Goal: Communication & Community: Answer question/provide support

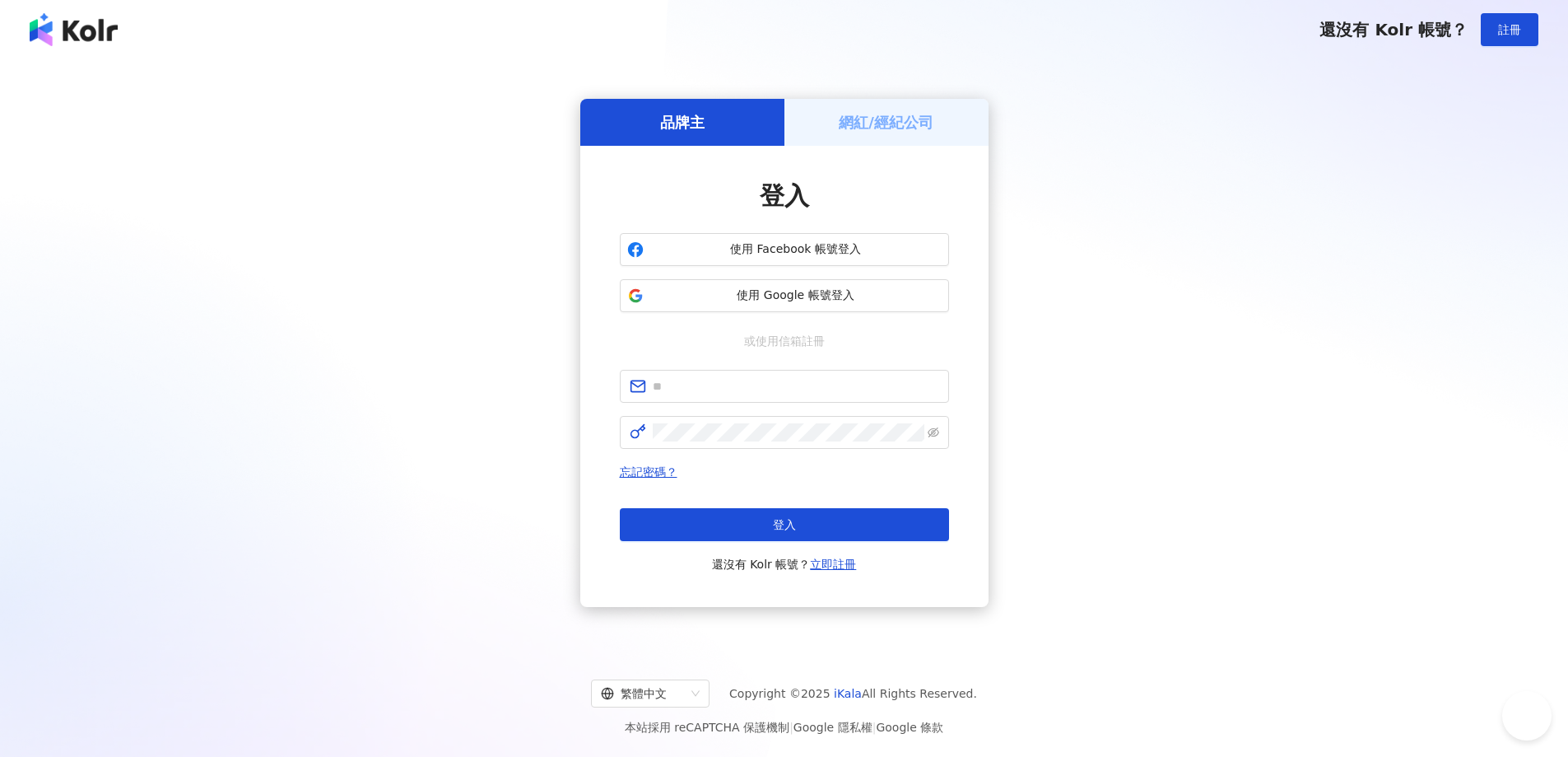
click at [895, 133] on div "網紅/經紀公司" at bounding box center [886, 122] width 204 height 47
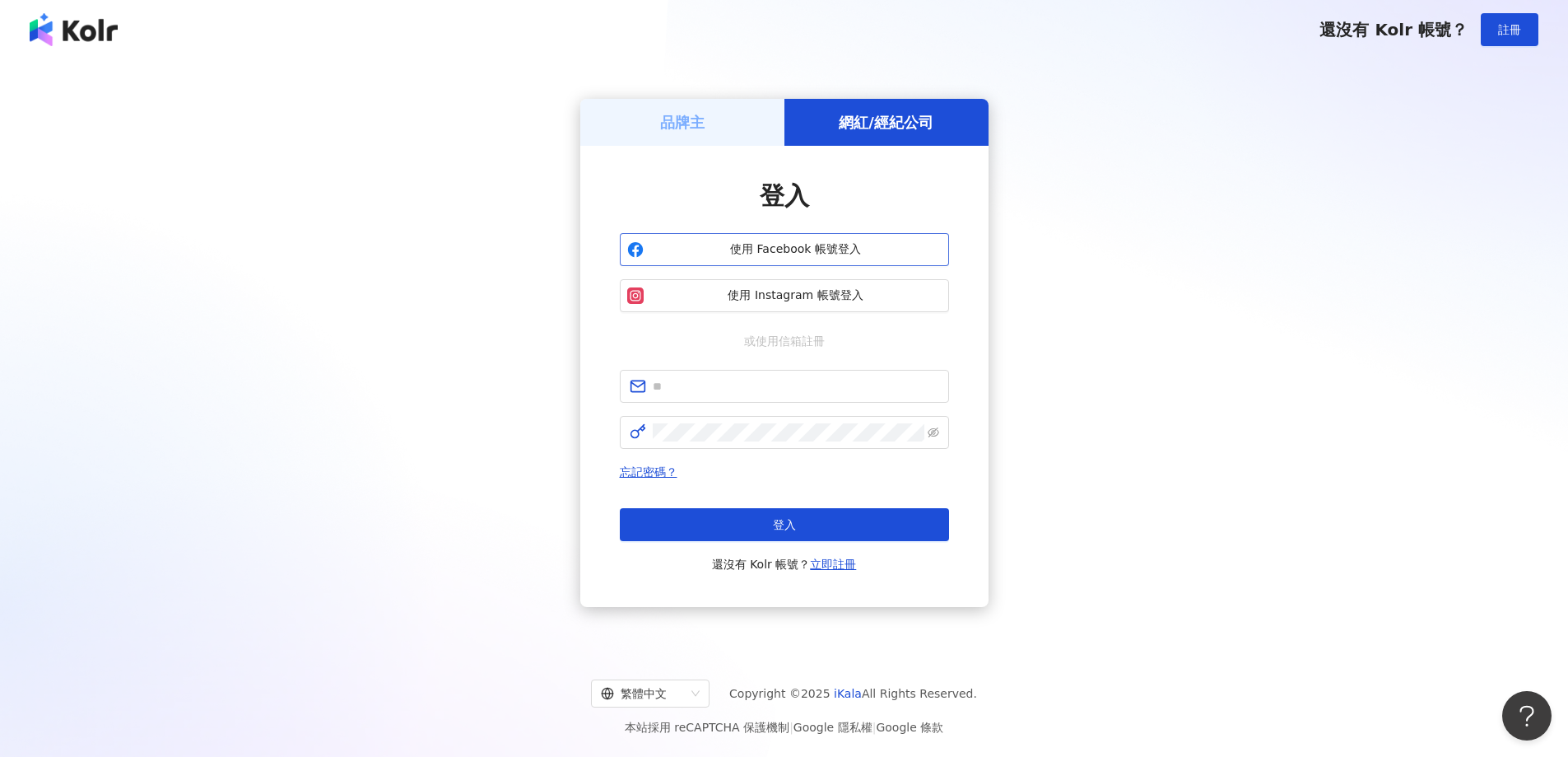
click at [846, 253] on span "使用 Facebook 帳號登入" at bounding box center [796, 249] width 291 height 16
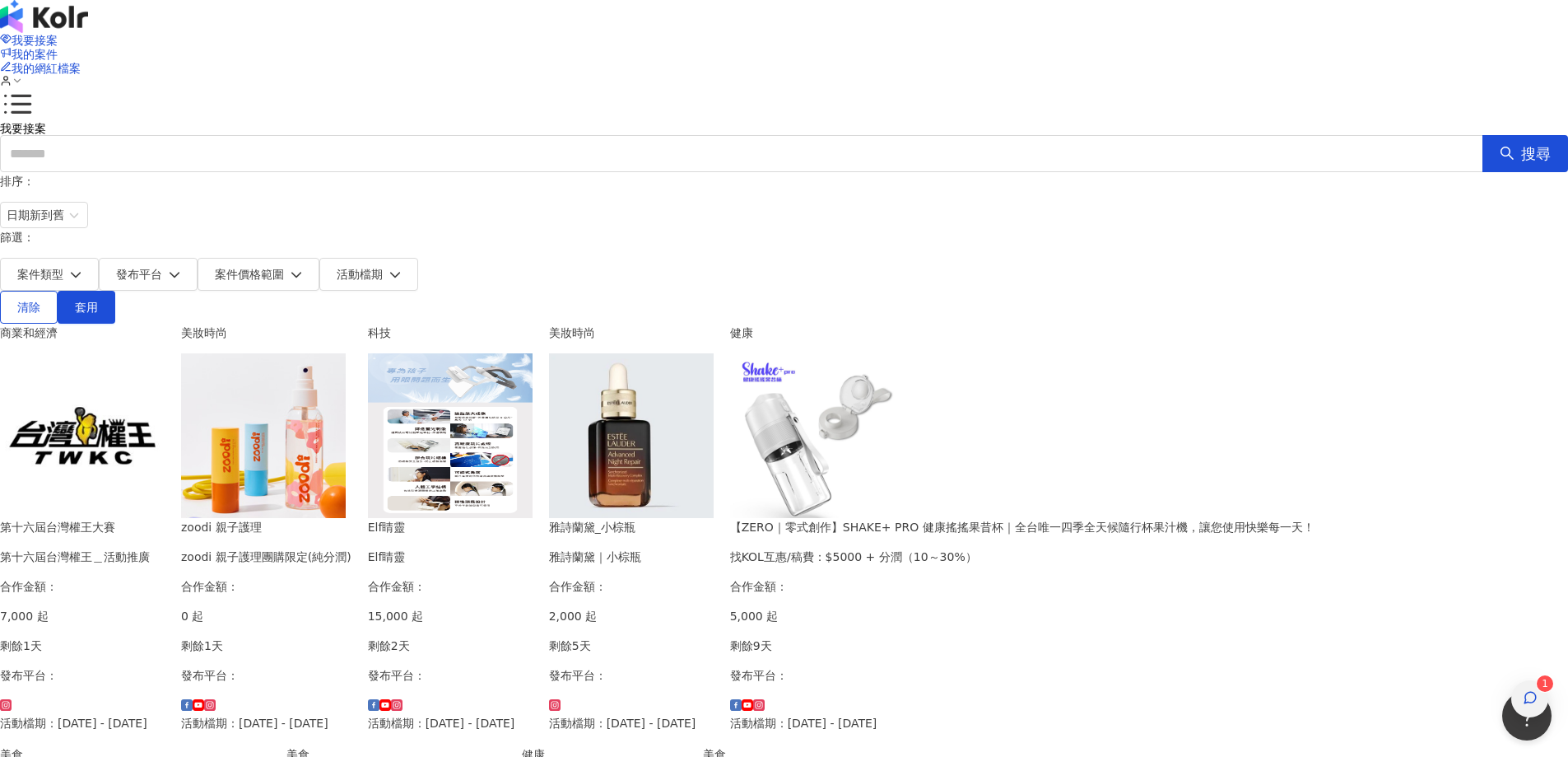
click at [1533, 692] on icon "button" at bounding box center [1529, 697] width 11 height 11
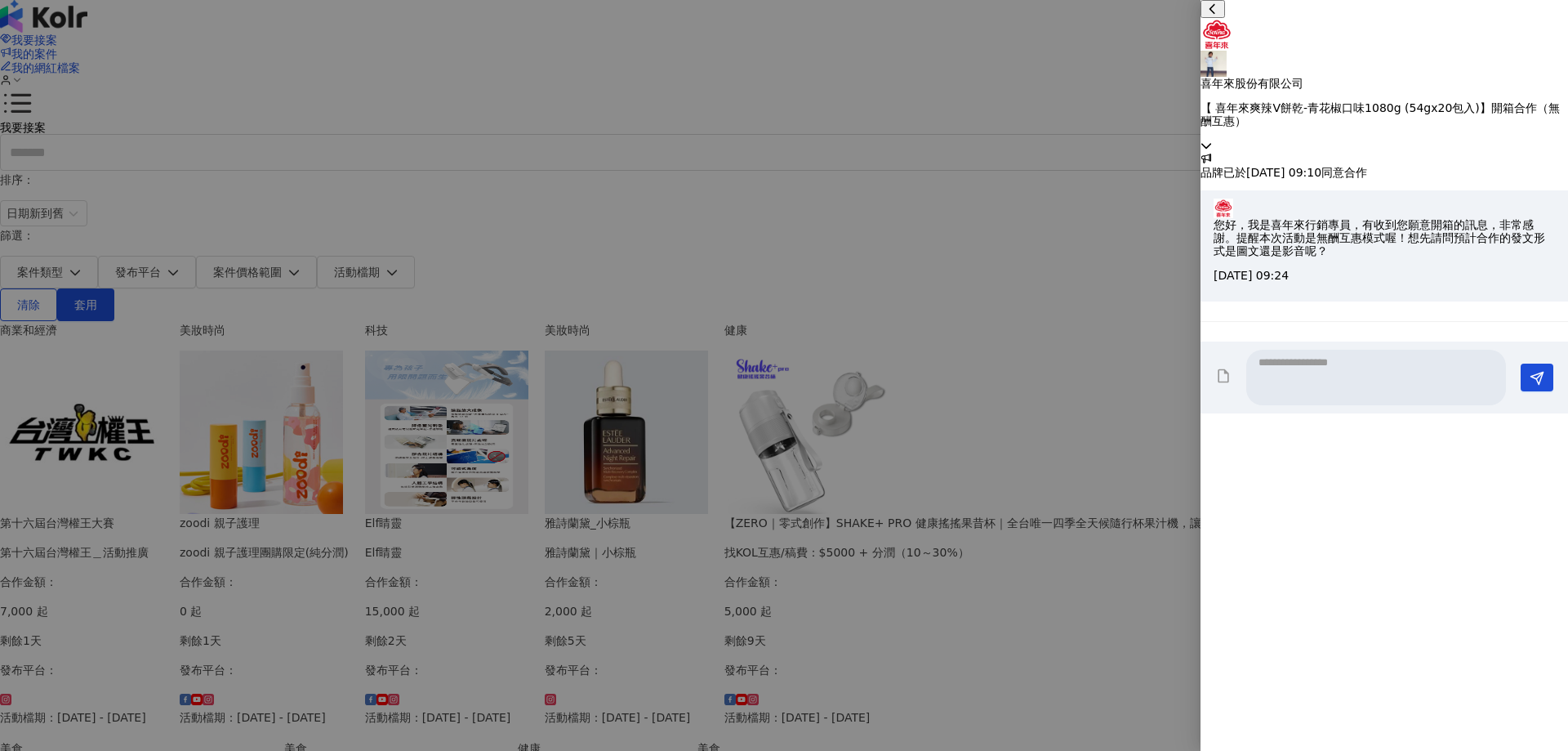
click at [1335, 405] on textarea at bounding box center [1376, 377] width 259 height 55
drag, startPoint x: 1396, startPoint y: 571, endPoint x: 1407, endPoint y: 571, distance: 11.0
click at [1407, 258] on p "您好，我是喜年來行銷專員，有收到您願意開箱的訊息，非常感謝。提醒本次活動是無酬互惠模式喔！想先請問預計合作的發文形式是圖文還是影音呢？" at bounding box center [1383, 237] width 341 height 39
copy p "，"
click at [1345, 405] on textarea at bounding box center [1376, 377] width 259 height 55
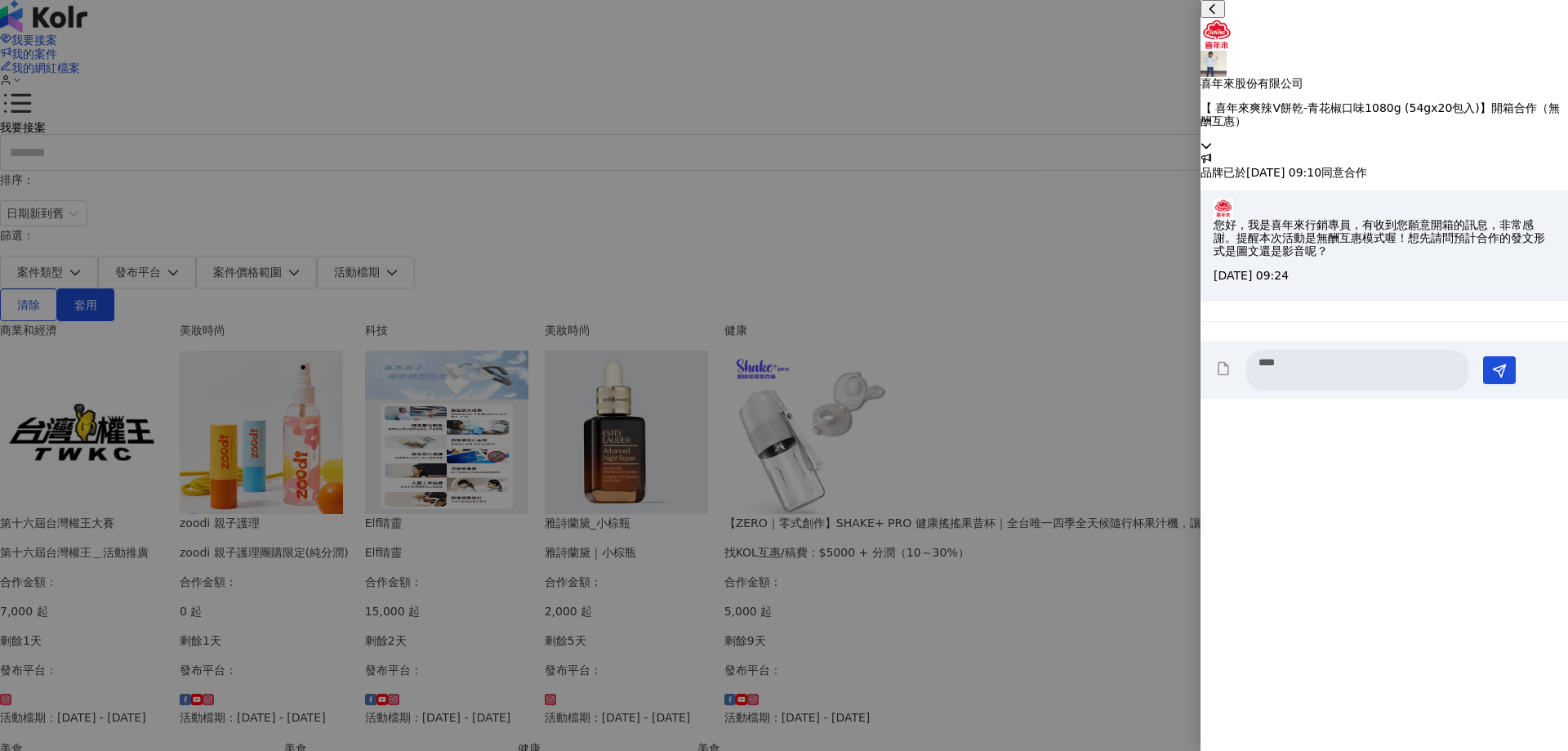
paste textarea "*"
type textarea "**********"
click at [1516, 391] on button "Send" at bounding box center [1499, 377] width 32 height 28
